Goal: Find specific page/section: Find specific page/section

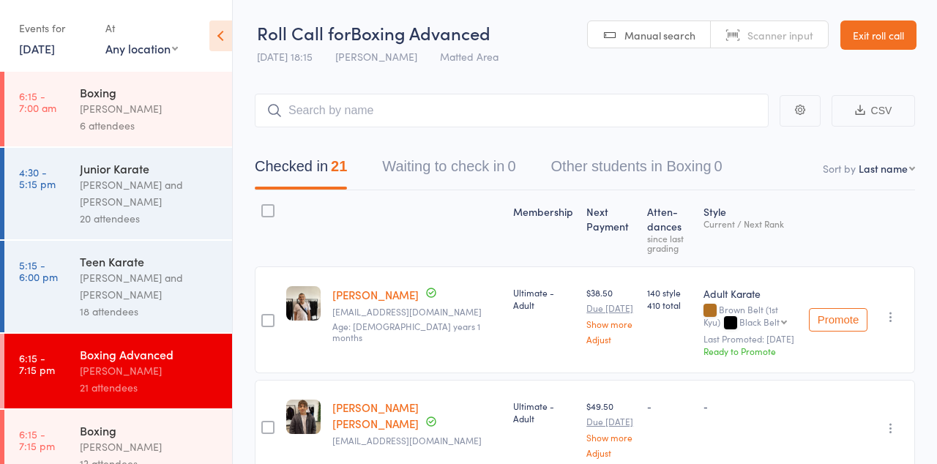
click at [174, 439] on div "Boxing" at bounding box center [150, 430] width 140 height 16
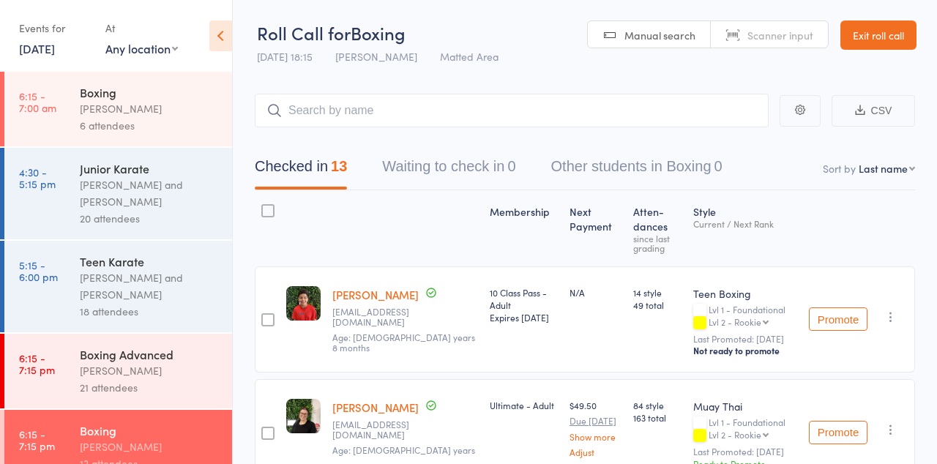
click at [191, 379] on div "[PERSON_NAME]" at bounding box center [150, 370] width 140 height 17
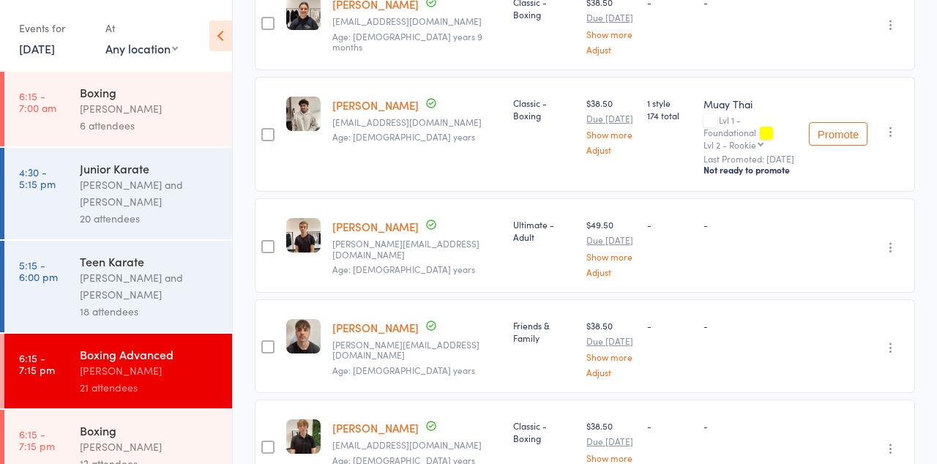
scroll to position [849, 0]
